Goal: Information Seeking & Learning: Check status

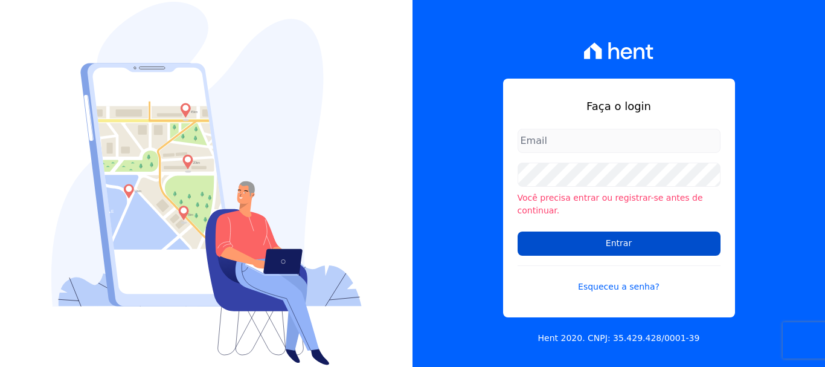
type input "[EMAIL_ADDRESS][DOMAIN_NAME]"
click at [618, 237] on input "Entrar" at bounding box center [619, 243] width 203 height 24
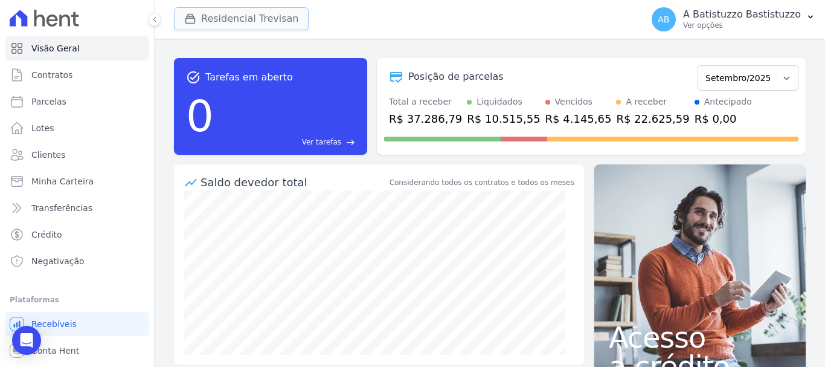
click at [241, 18] on button "Residencial Trevisan" at bounding box center [241, 18] width 135 height 23
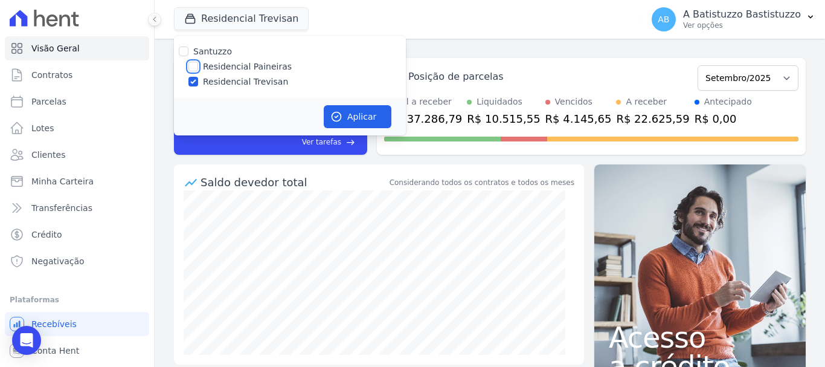
click at [189, 63] on input "Residencial Paineiras" at bounding box center [193, 67] width 10 height 10
checkbox input "true"
click at [193, 77] on input "Residencial Trevisan" at bounding box center [193, 82] width 10 height 10
checkbox input "false"
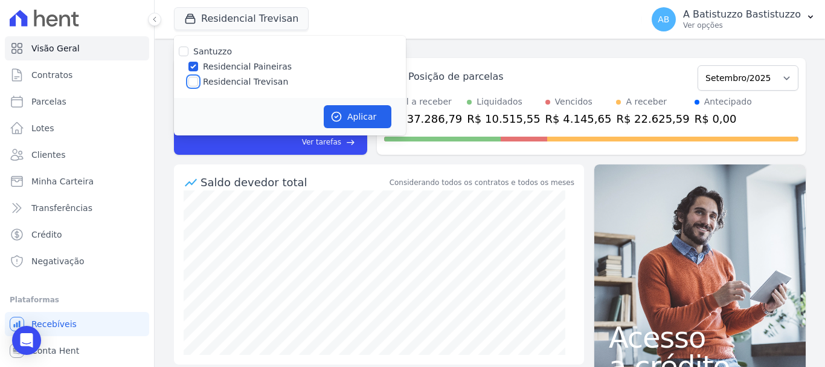
checkbox input "false"
click at [376, 117] on button "Aplicar" at bounding box center [358, 116] width 68 height 23
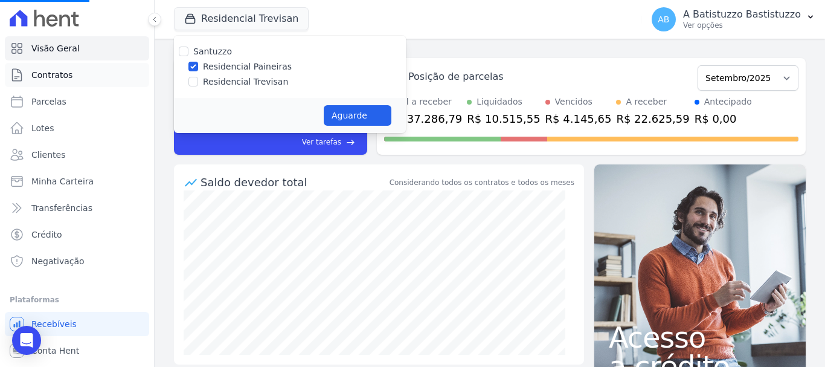
click at [49, 73] on span "Contratos" at bounding box center [51, 75] width 41 height 12
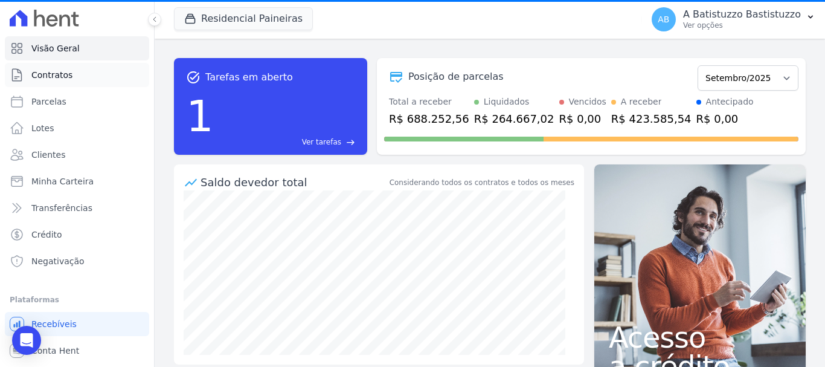
click at [86, 71] on link "Contratos" at bounding box center [77, 75] width 144 height 24
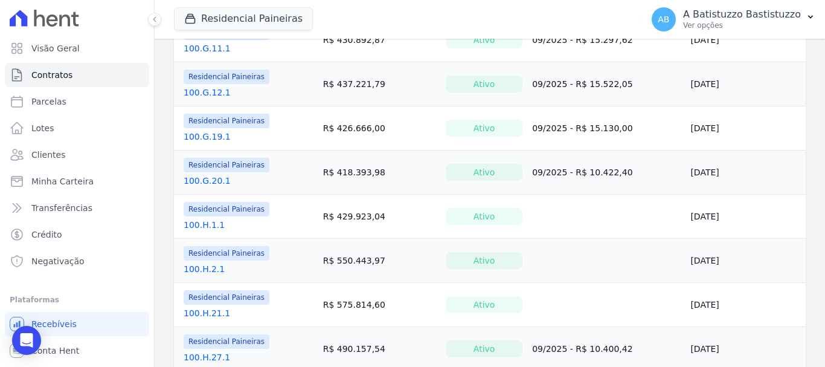
scroll to position [966, 0]
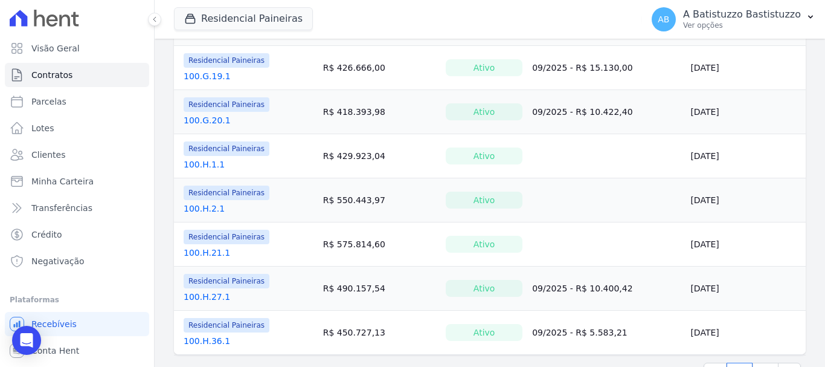
click at [212, 254] on link "100.H.21.1" at bounding box center [207, 252] width 47 height 12
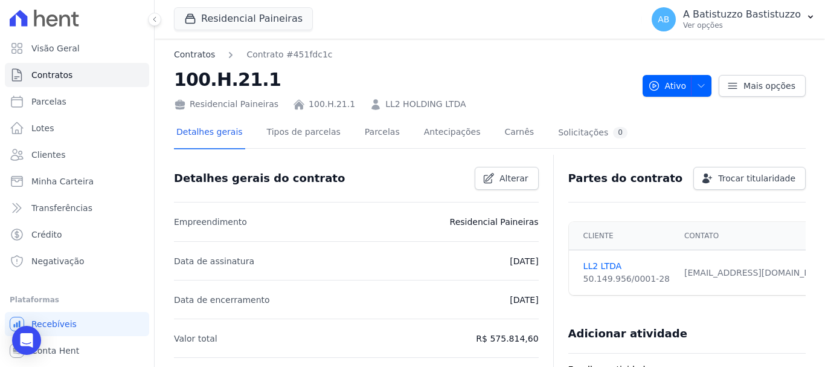
click at [187, 51] on link "Contratos" at bounding box center [194, 54] width 41 height 13
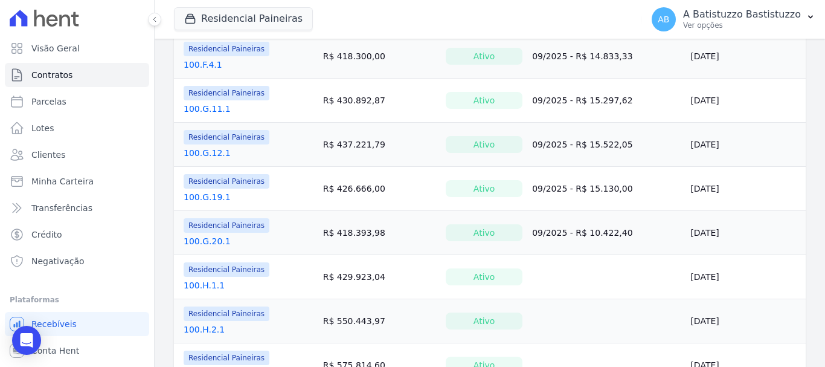
scroll to position [1007, 0]
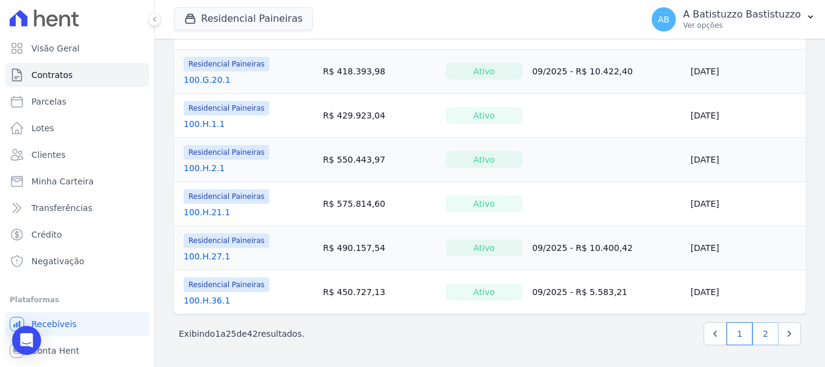
click at [753, 332] on link "2" at bounding box center [766, 333] width 26 height 23
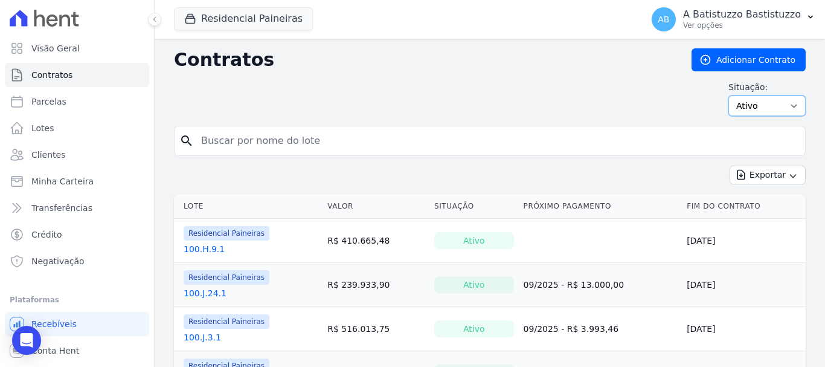
click at [782, 106] on select "Ativo Todos Pausado Distratado Rascunho Expirado Encerrado" at bounding box center [766, 105] width 77 height 21
select select "finished"
click at [728, 95] on select "Ativo Todos Pausado Distratado Rascunho Expirado Encerrado" at bounding box center [766, 105] width 77 height 21
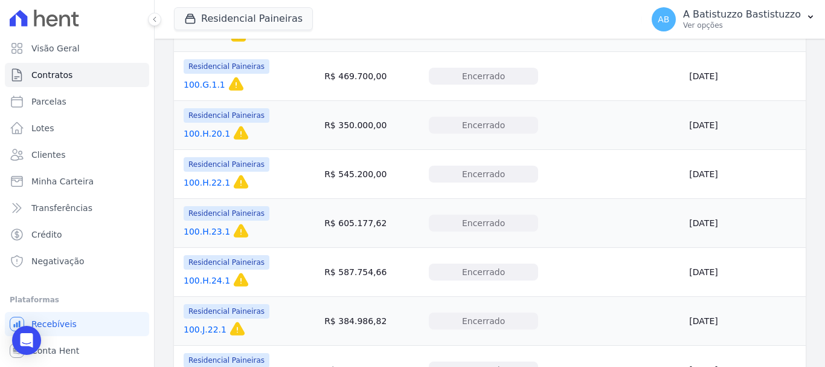
scroll to position [544, 0]
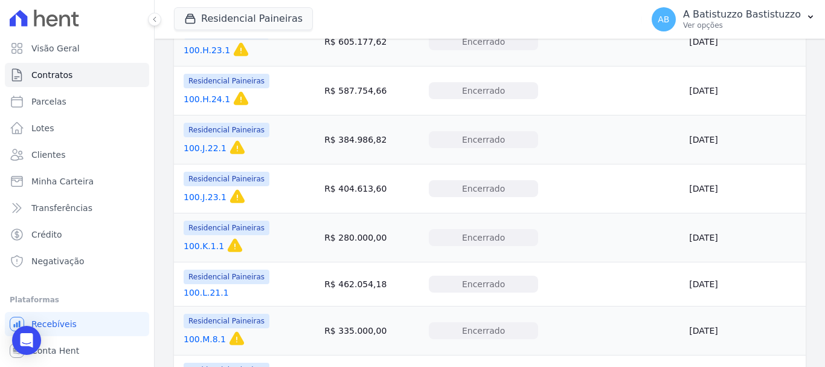
click at [197, 295] on link "100.L.21.1" at bounding box center [206, 292] width 45 height 12
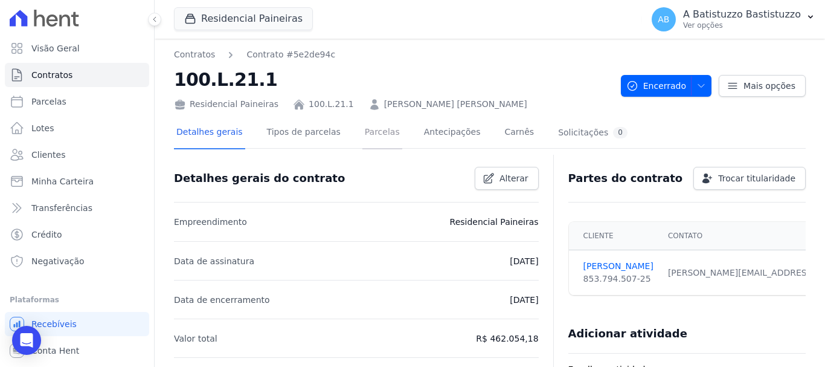
click at [363, 127] on link "Parcelas" at bounding box center [382, 133] width 40 height 32
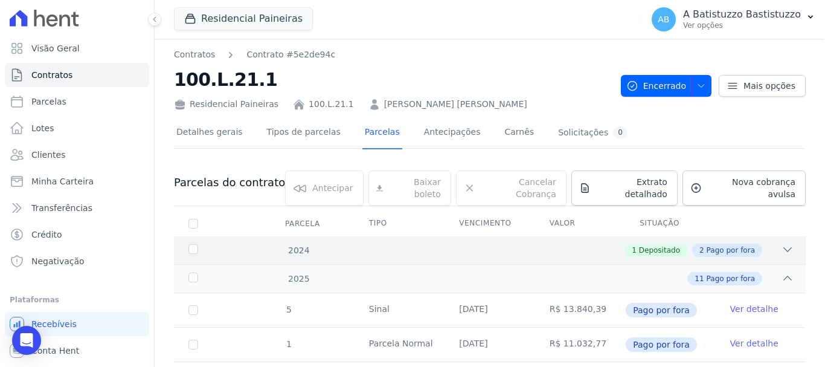
click at [782, 243] on icon at bounding box center [788, 249] width 12 height 12
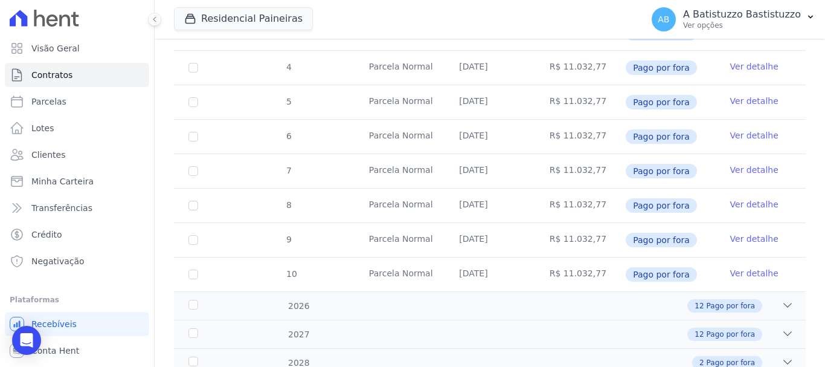
scroll to position [519, 0]
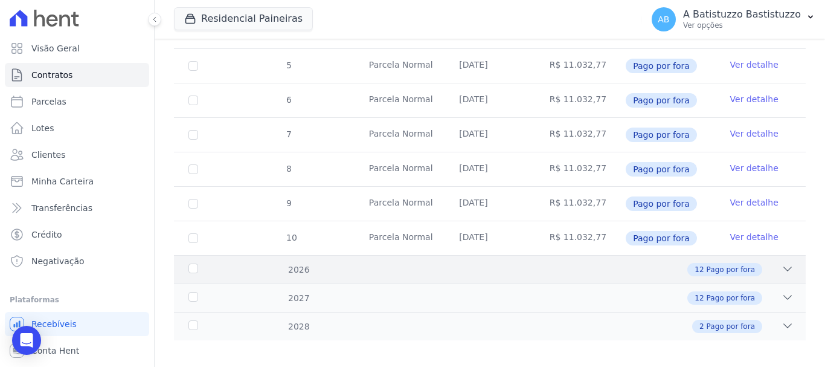
click at [784, 267] on icon at bounding box center [788, 269] width 8 height 4
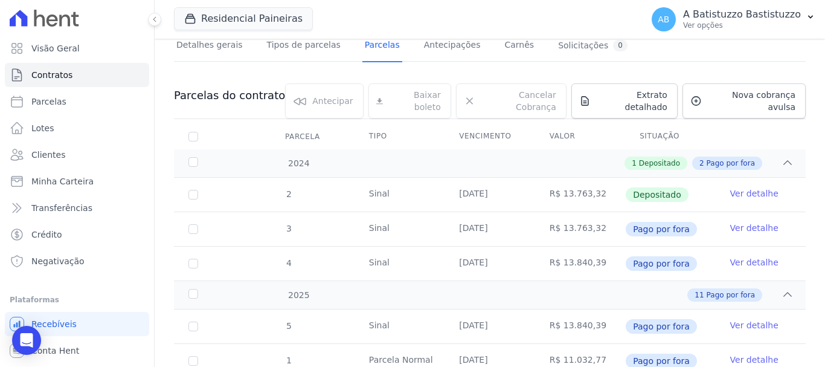
scroll to position [0, 0]
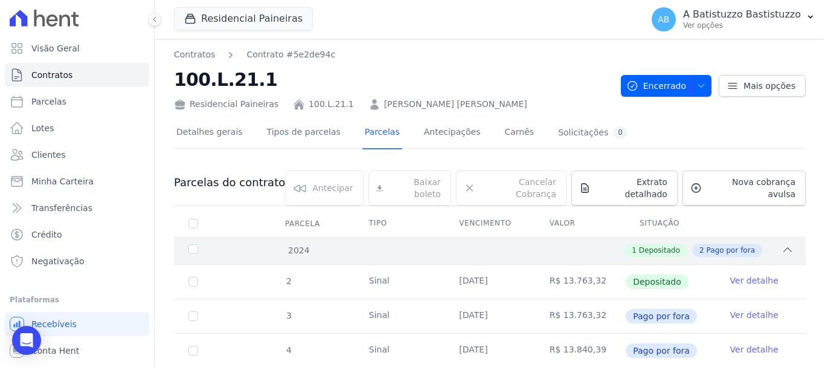
click at [782, 243] on icon at bounding box center [788, 249] width 12 height 12
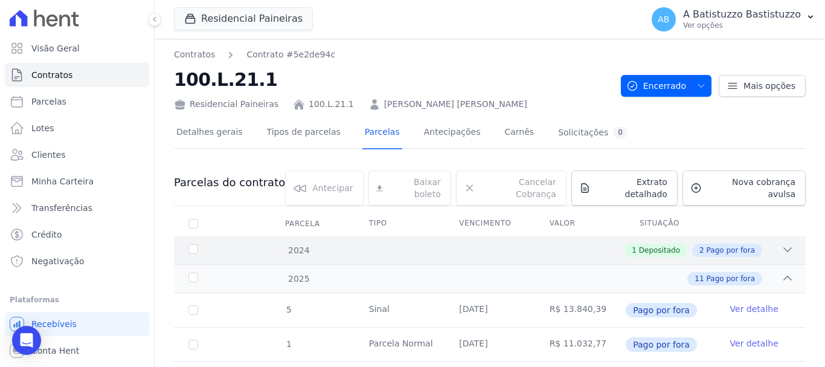
click at [782, 243] on icon at bounding box center [788, 249] width 12 height 12
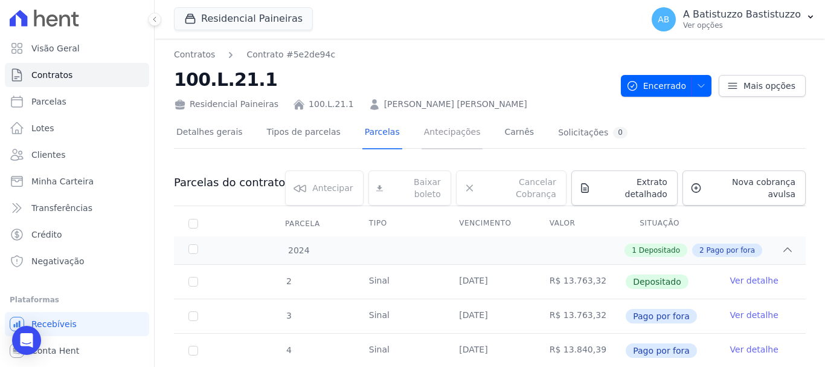
click at [424, 130] on link "Antecipações" at bounding box center [453, 133] width 62 height 32
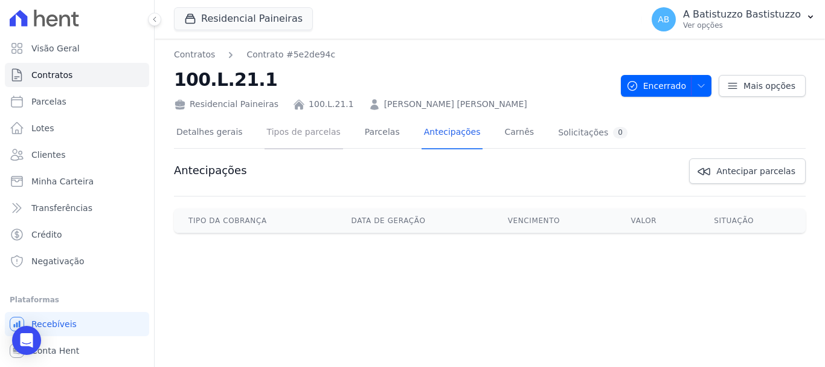
click at [310, 134] on link "Tipos de parcelas" at bounding box center [304, 133] width 79 height 32
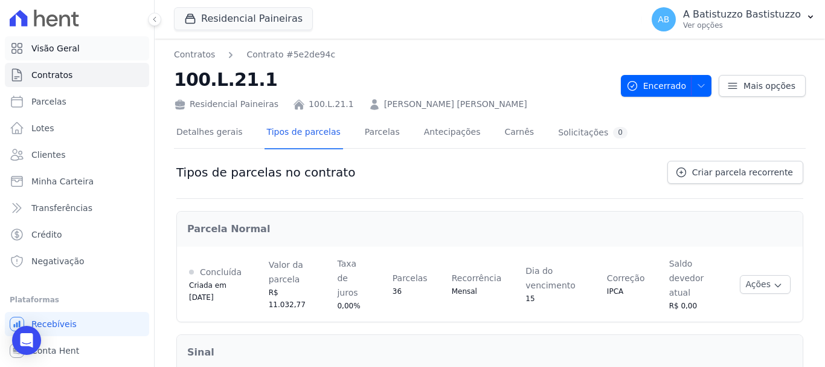
click at [62, 45] on span "Visão Geral" at bounding box center [55, 48] width 48 height 12
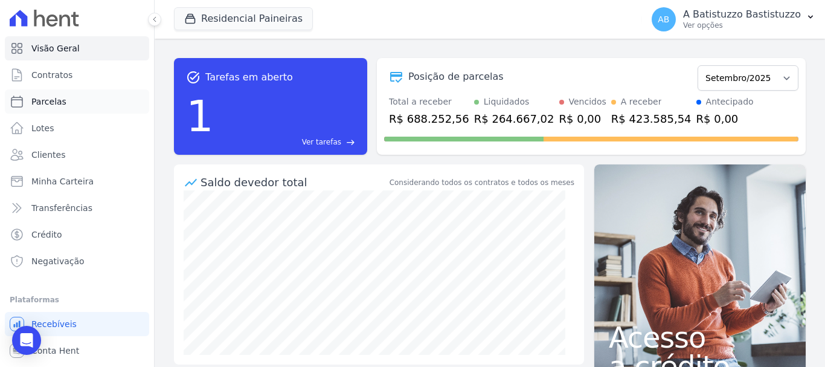
click at [57, 104] on span "Parcelas" at bounding box center [48, 101] width 35 height 12
select select
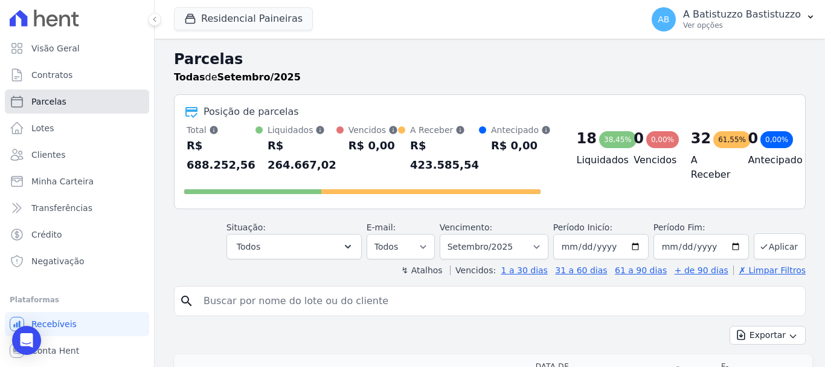
click at [46, 100] on span "Parcelas" at bounding box center [48, 101] width 35 height 12
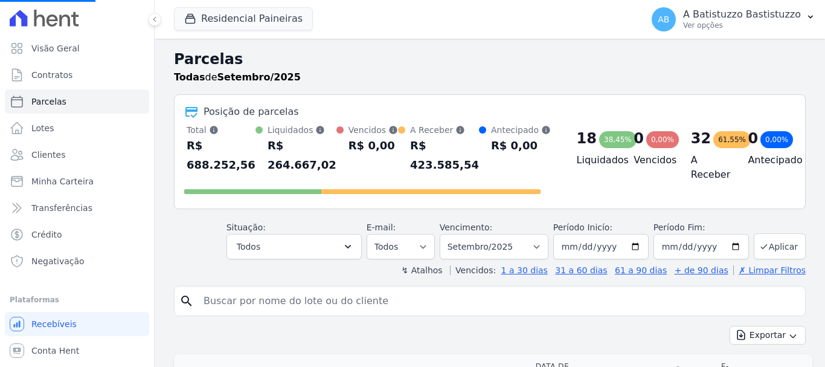
select select
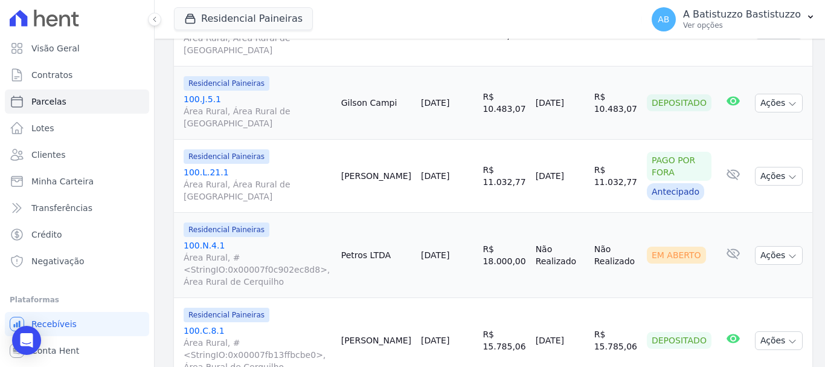
scroll to position [785, 0]
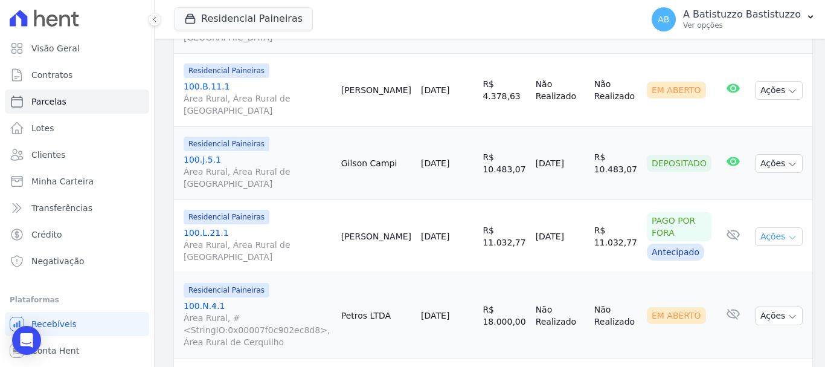
click at [755, 227] on button "Ações" at bounding box center [779, 236] width 48 height 19
click at [508, 273] on td "R$ 18.000,00" at bounding box center [504, 315] width 53 height 85
click at [511, 200] on td "R$ 11.032,77" at bounding box center [504, 236] width 53 height 73
click at [498, 200] on td "R$ 11.032,77" at bounding box center [504, 236] width 53 height 73
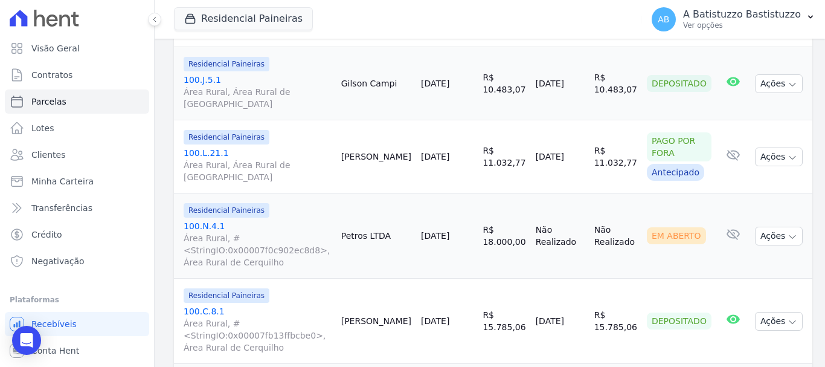
scroll to position [684, 0]
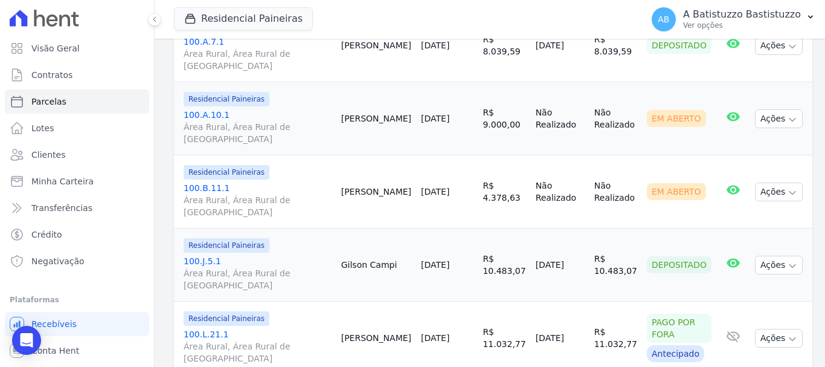
click at [202, 328] on link "100.L.21.1 Área Rural, Área Rural de [GEOGRAPHIC_DATA]" at bounding box center [258, 346] width 148 height 36
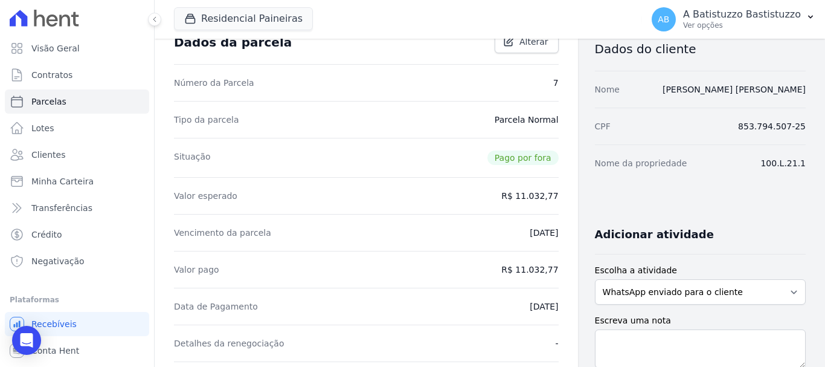
scroll to position [16, 0]
